Goal: Find contact information: Find contact information

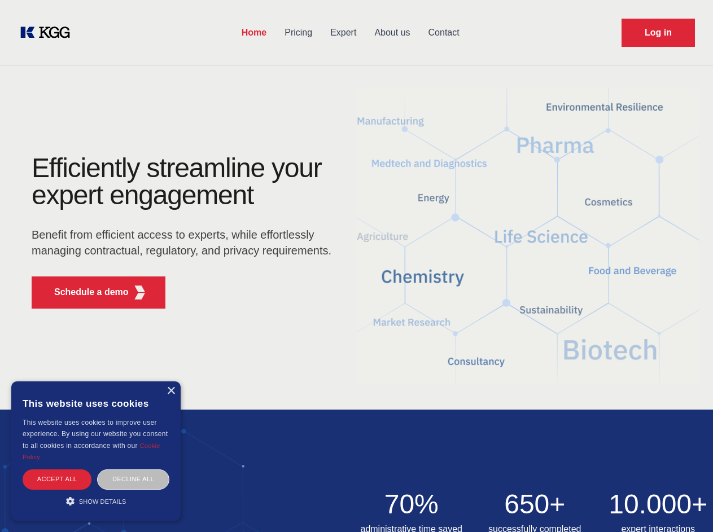
click at [356, 266] on div "Efficiently streamline your expert engagement Benefit from efficient access to …" at bounding box center [185, 236] width 343 height 163
click at [85, 292] on p "Schedule a demo" at bounding box center [91, 293] width 74 height 14
click at [170, 391] on div "×" at bounding box center [170, 391] width 8 height 8
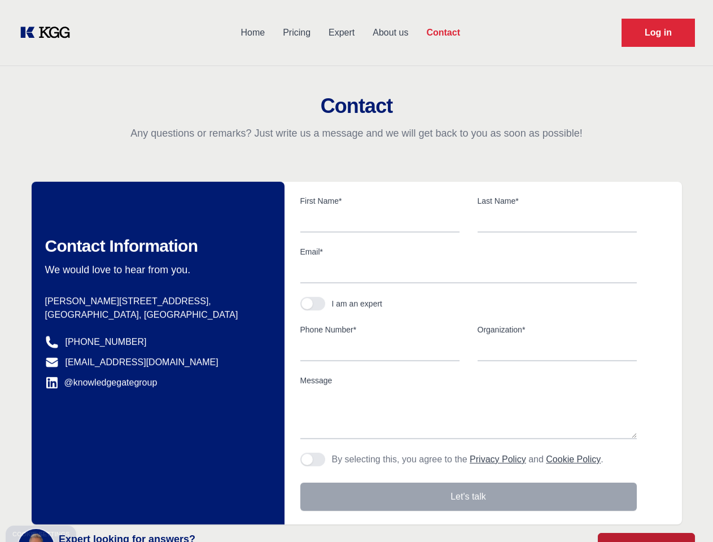
click at [57, 479] on div "Contact Information We would love to hear from you. Postal address [PERSON_NAME…" at bounding box center [158, 353] width 253 height 343
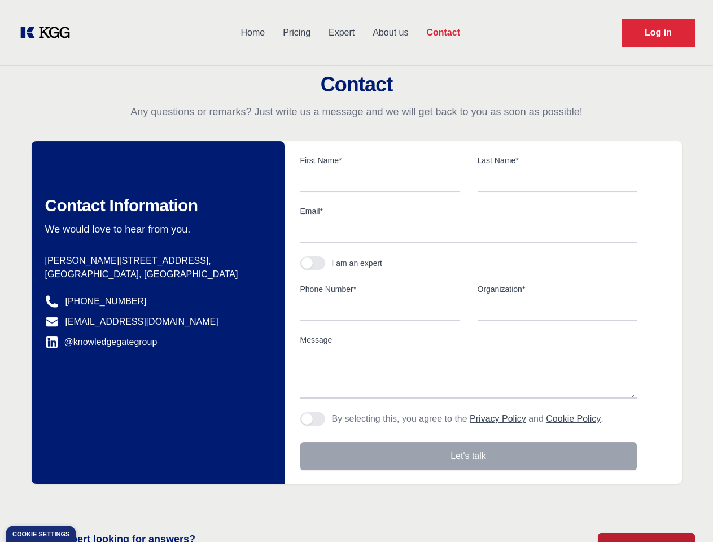
click at [133, 479] on div "Contact Information We would love to hear from you. Postal address [PERSON_NAME…" at bounding box center [158, 312] width 253 height 343
click at [96, 501] on main "Contact Any questions or remarks? Just write us a message and we will get back …" at bounding box center [356, 293] width 713 height 587
